Goal: Task Accomplishment & Management: Complete application form

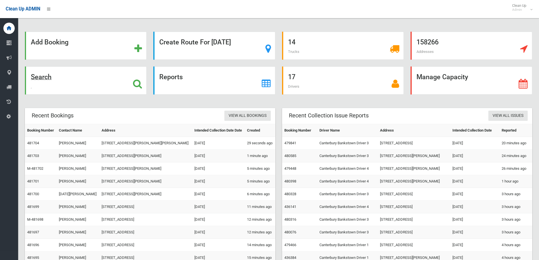
click at [81, 77] on div "Search" at bounding box center [86, 80] width 122 height 28
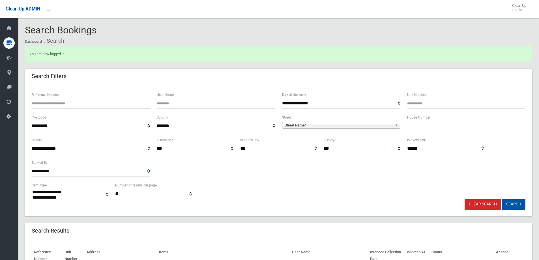
select select
click at [443, 129] on input "text" at bounding box center [466, 126] width 118 height 10
type input "**"
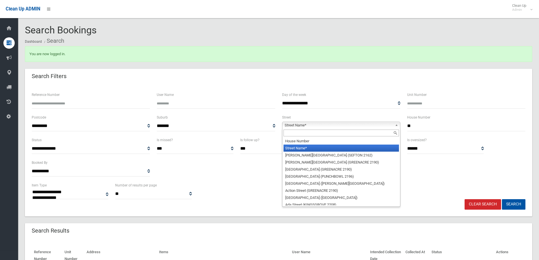
click at [362, 125] on span "Street Name*" at bounding box center [338, 125] width 108 height 7
click at [363, 132] on input "text" at bounding box center [340, 132] width 115 height 7
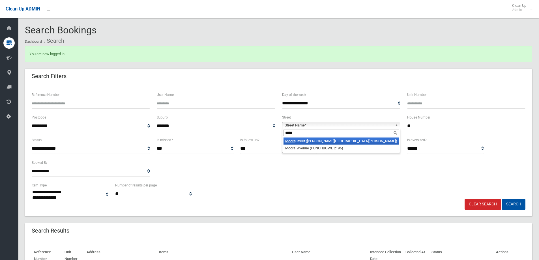
type input "*****"
click at [348, 141] on li "Moora Street (CHESTER HILL 2162)" at bounding box center [340, 140] width 115 height 7
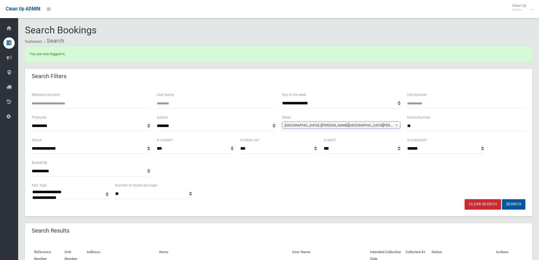
click at [515, 206] on button "Search" at bounding box center [513, 204] width 23 height 10
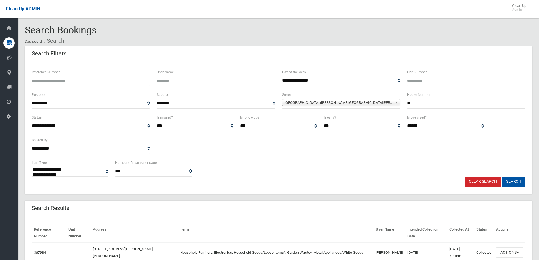
select select
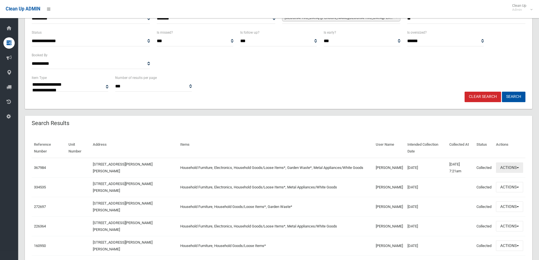
click at [508, 170] on button "Actions" at bounding box center [509, 167] width 27 height 10
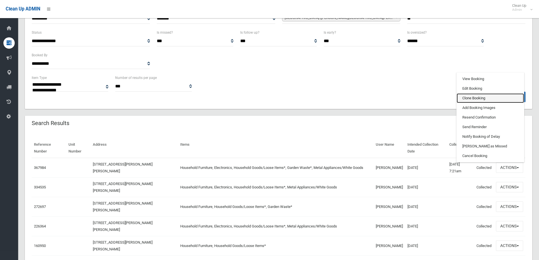
click at [476, 95] on link "Clone Booking" at bounding box center [489, 98] width 67 height 10
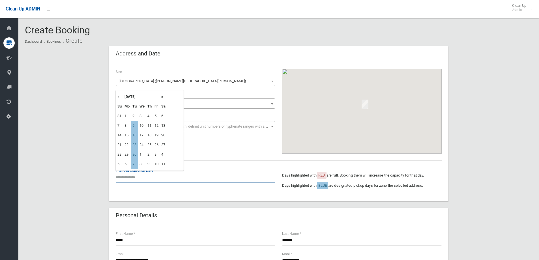
click at [148, 175] on input "text" at bounding box center [195, 177] width 159 height 10
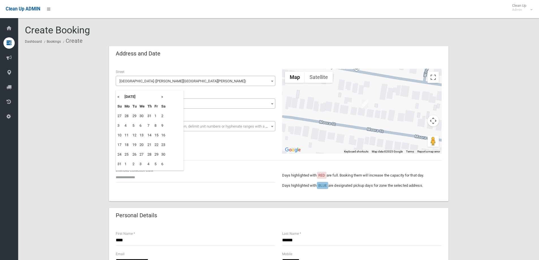
click at [162, 96] on th "»" at bounding box center [163, 97] width 7 height 10
click at [136, 129] on td "9" at bounding box center [134, 126] width 7 height 10
type input "**********"
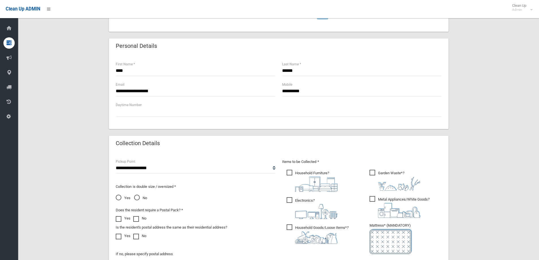
scroll to position [254, 0]
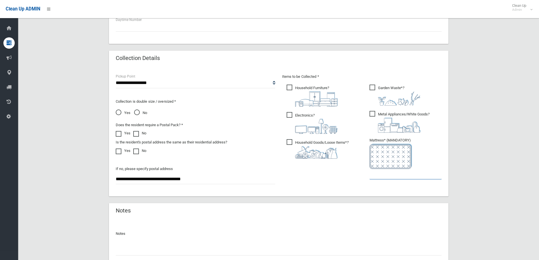
click at [379, 174] on input "text" at bounding box center [405, 174] width 72 height 10
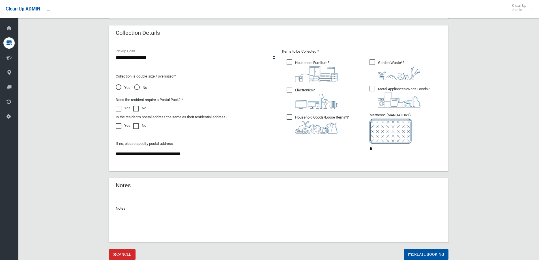
scroll to position [300, 0]
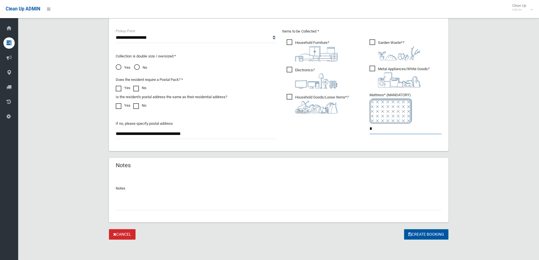
type input "*"
click at [425, 235] on button "Create Booking" at bounding box center [426, 234] width 44 height 10
